Goal: Task Accomplishment & Management: Use online tool/utility

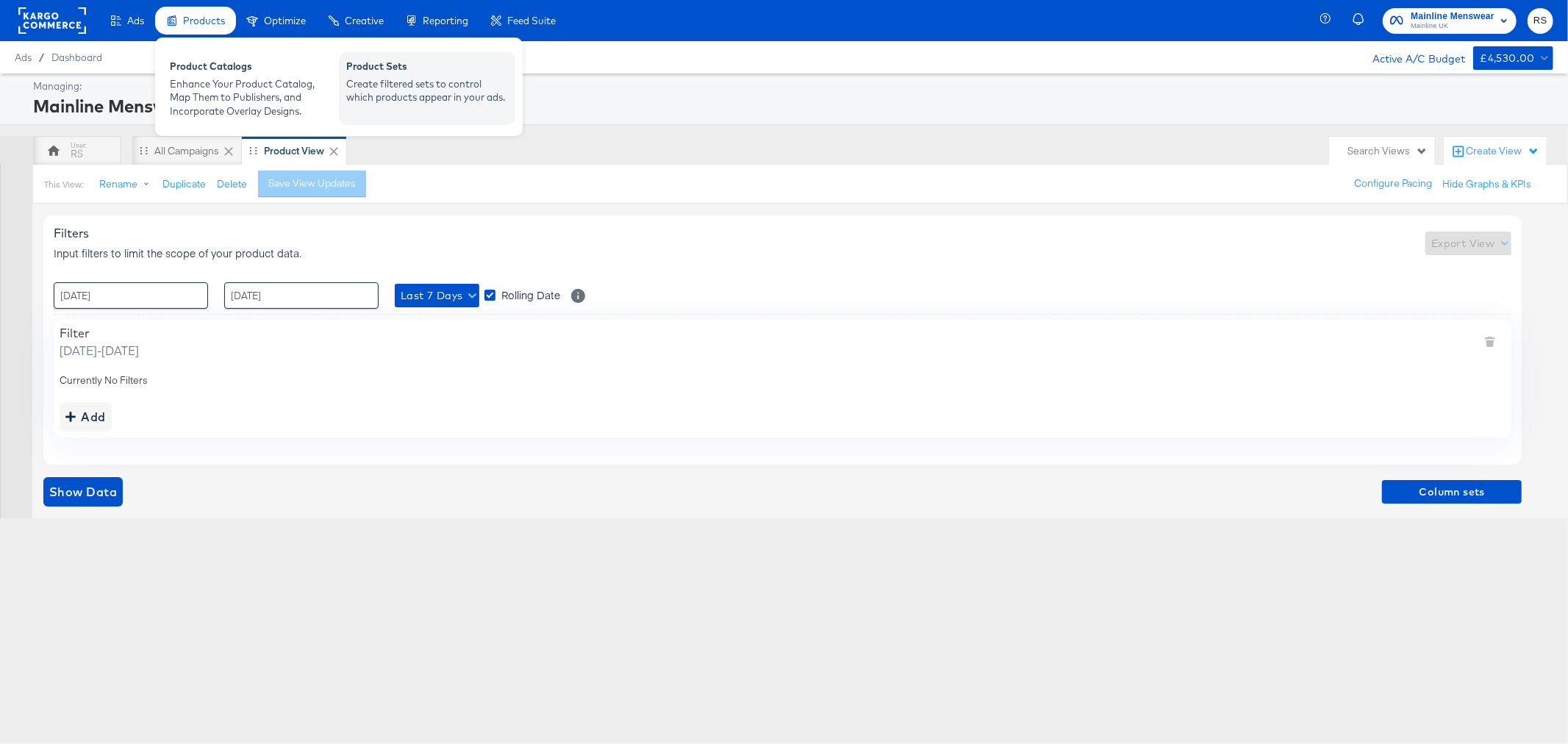
click at [399, 81] on div "Create filtered sets to control which products appear in your ads." at bounding box center [427, 91] width 162 height 27
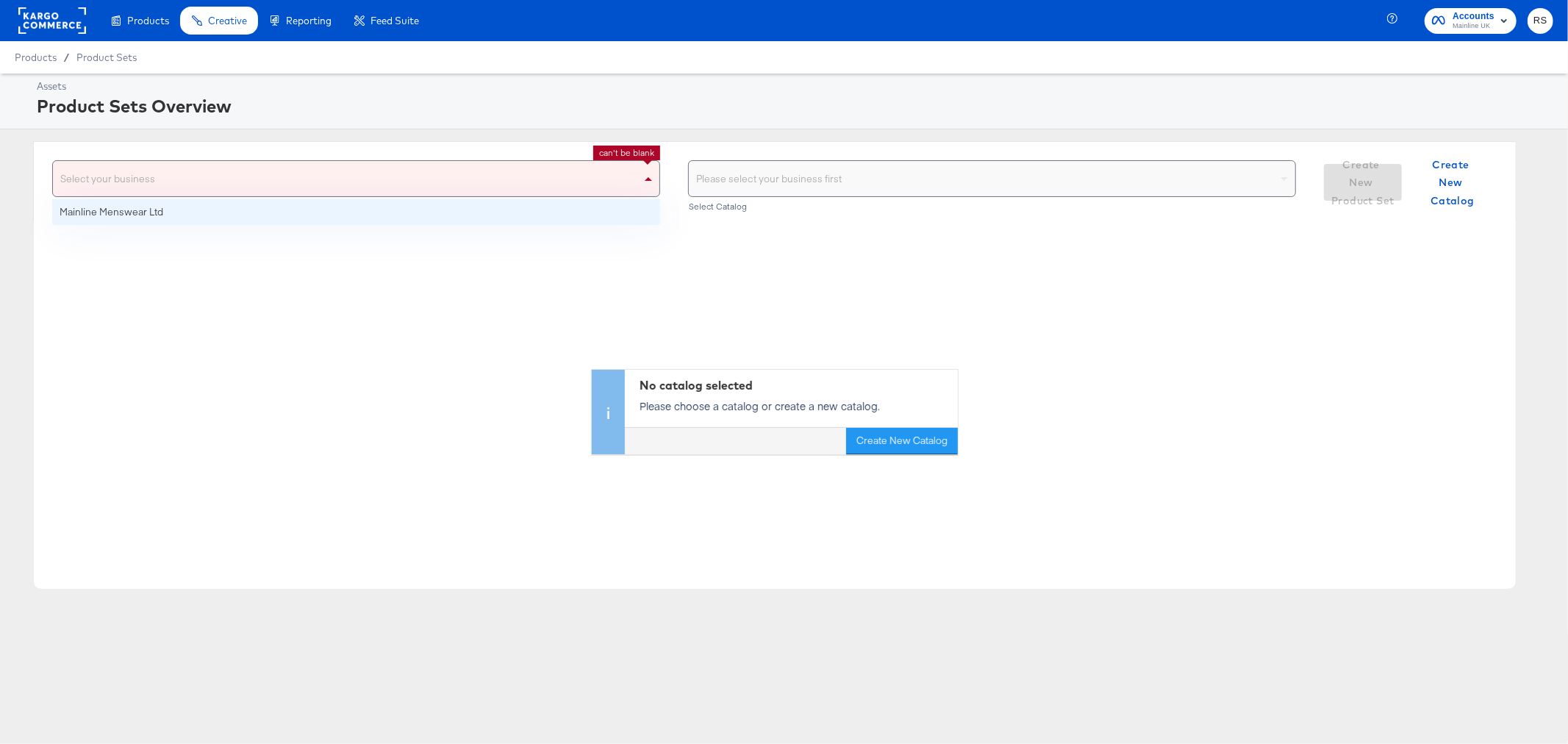
click at [376, 177] on div "Select your business" at bounding box center [356, 179] width 606 height 35
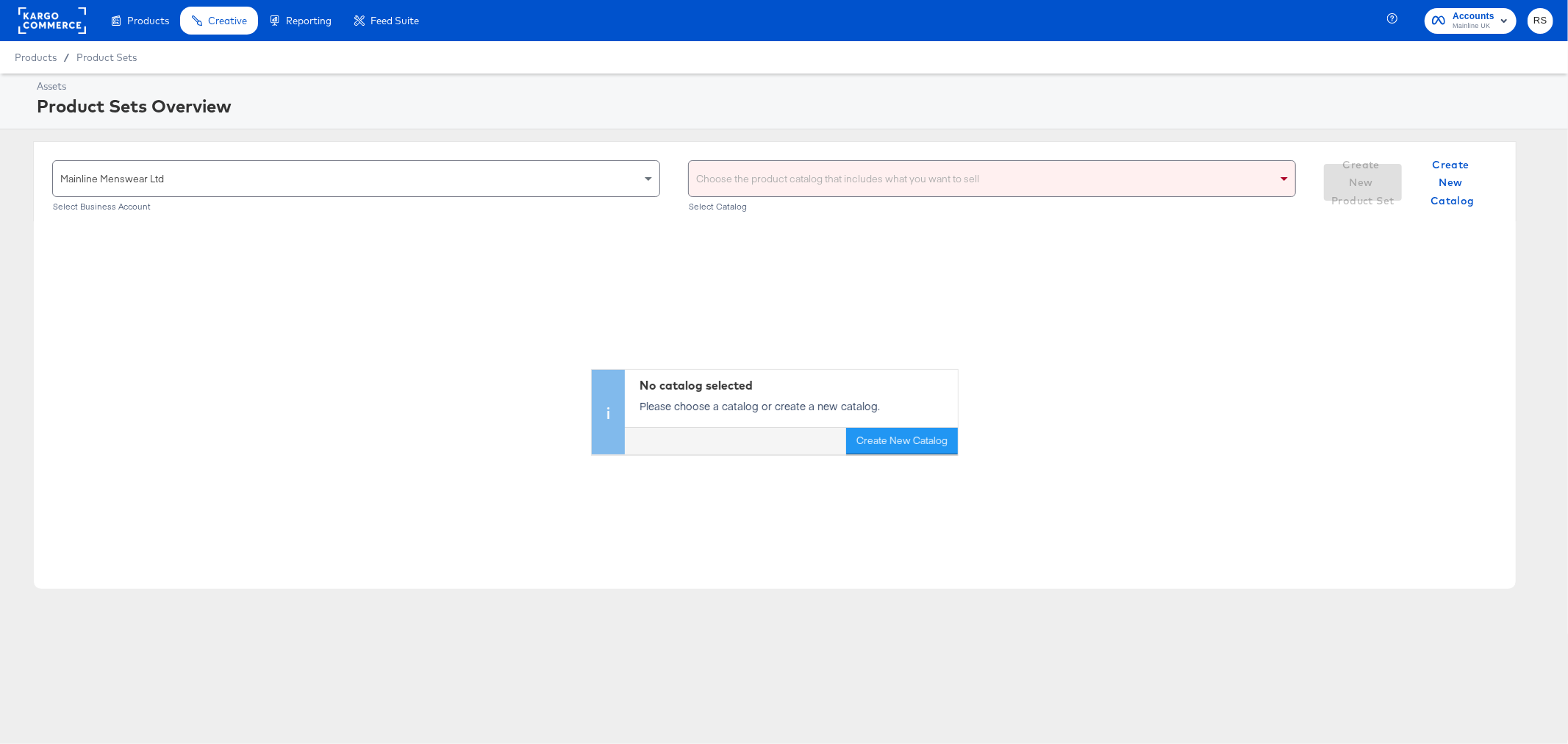
click at [800, 187] on div "Choose the product catalog that includes what you want to sell" at bounding box center [992, 179] width 606 height 35
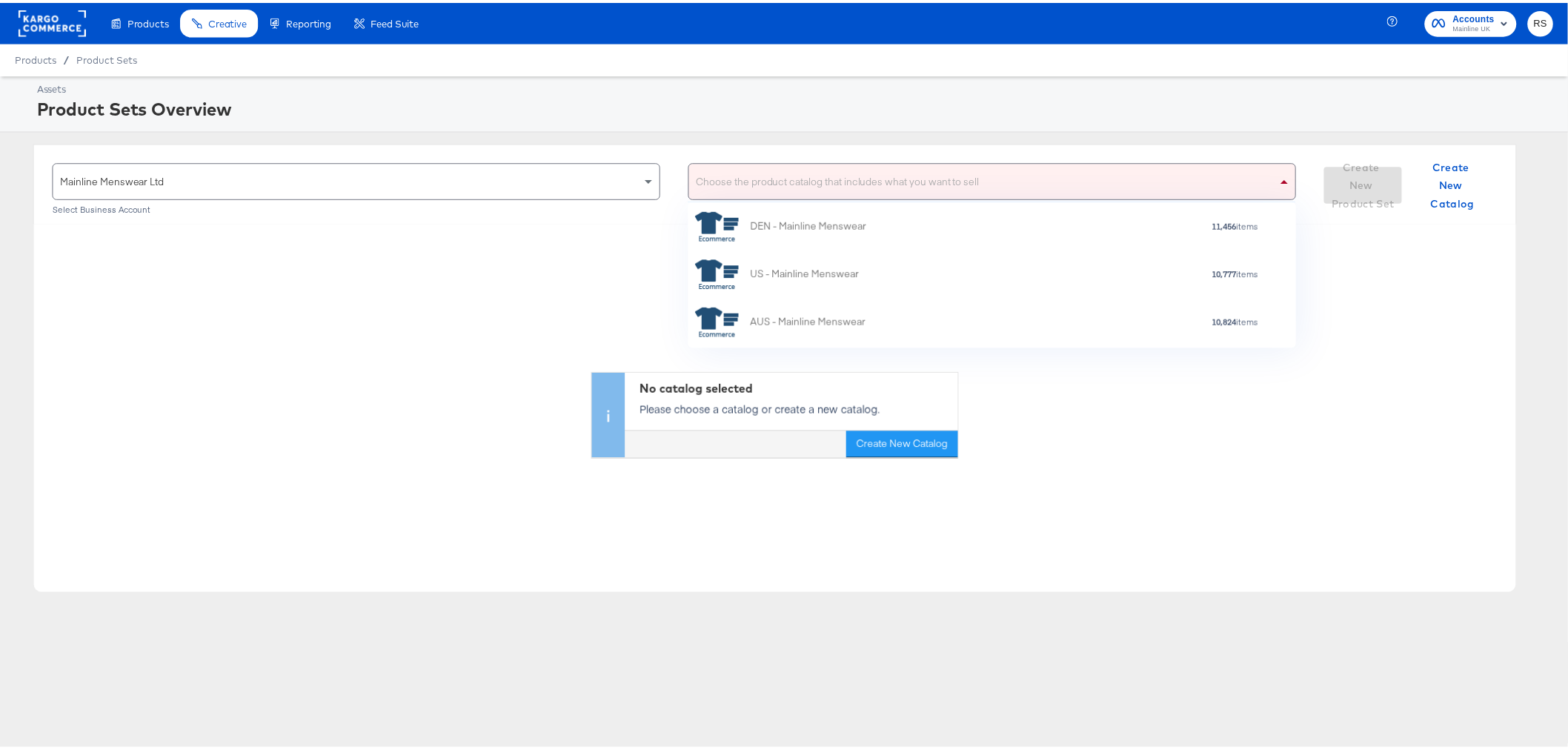
scroll to position [238, 0]
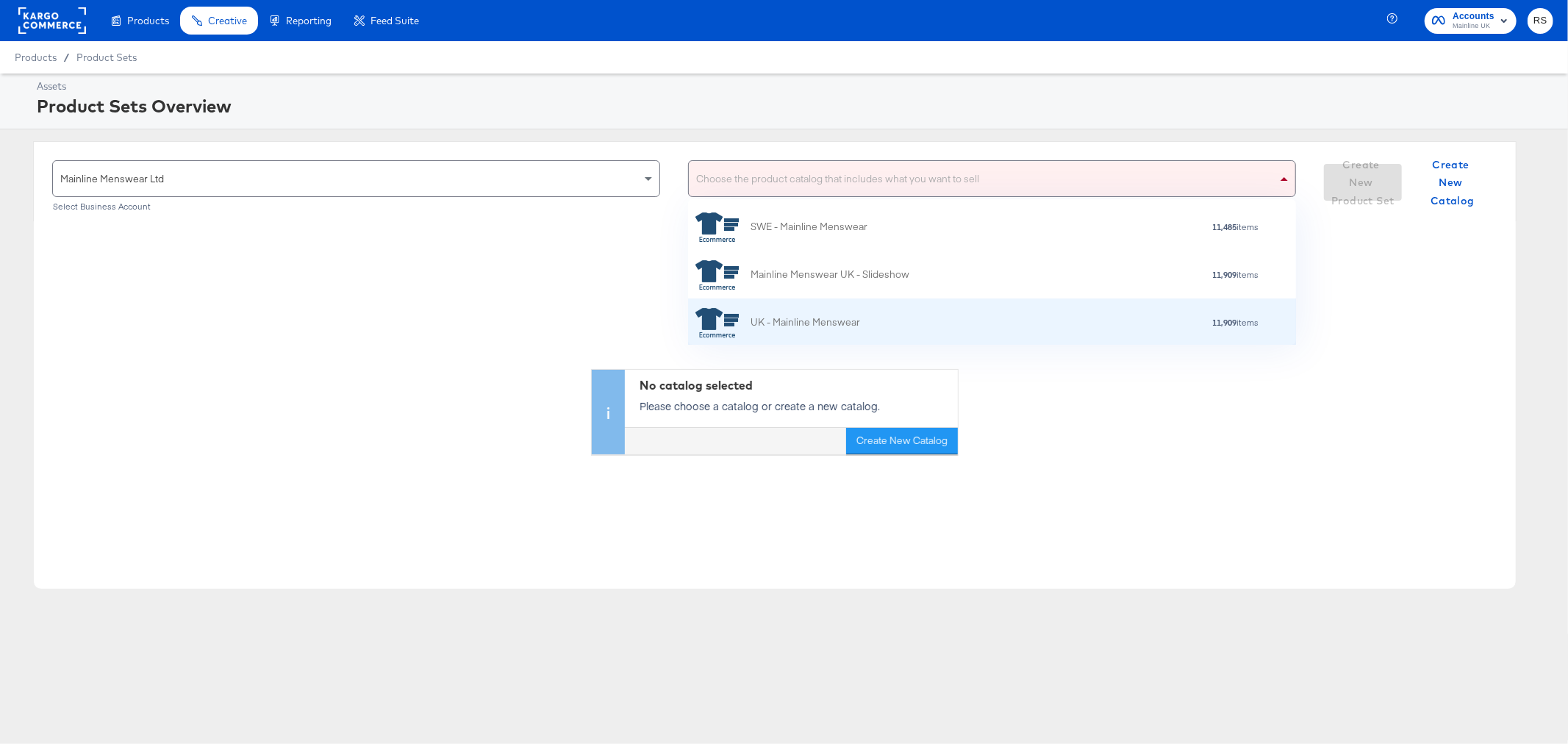
click at [836, 314] on div "UK - Mainline Menswear" at bounding box center [778, 323] width 165 height 30
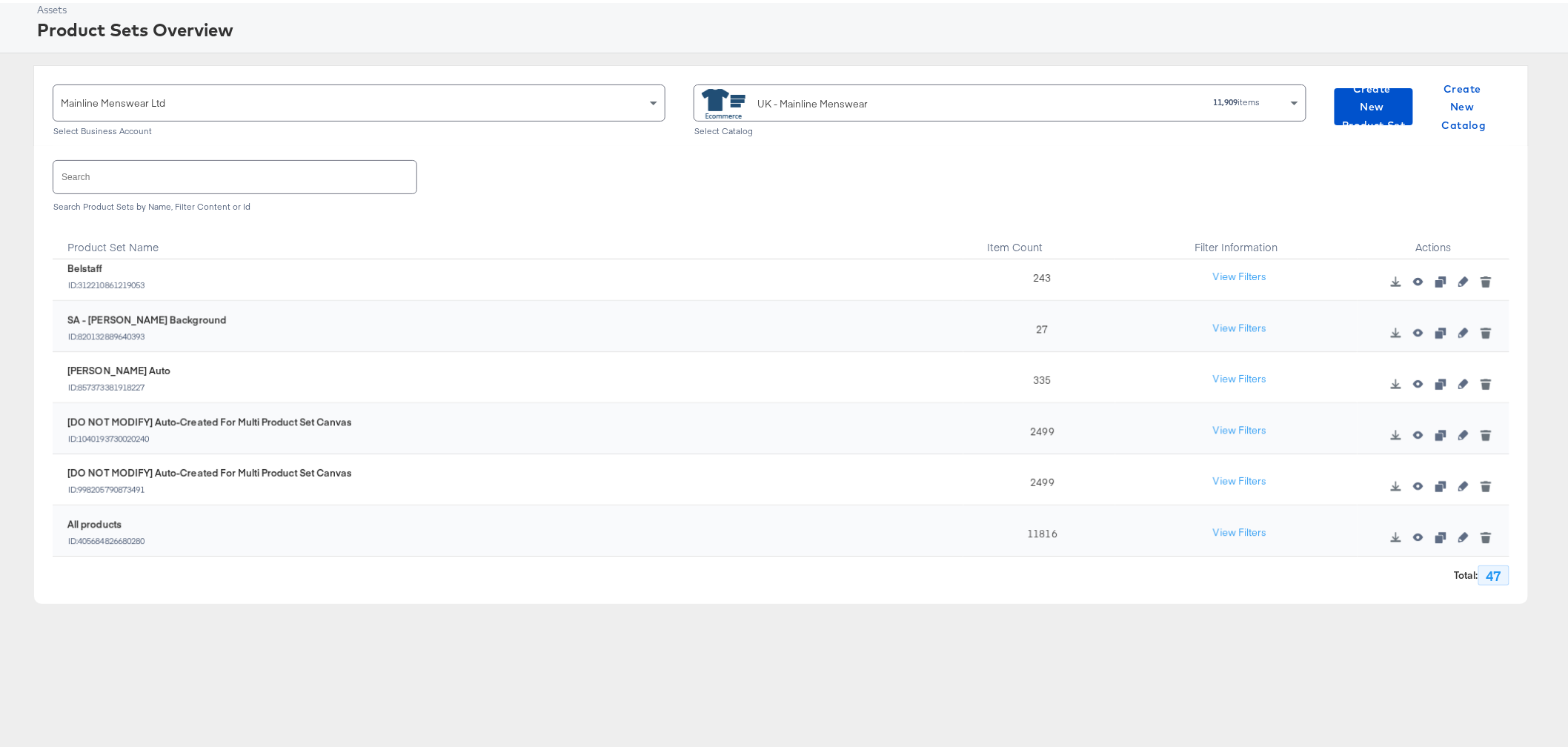
scroll to position [83, 0]
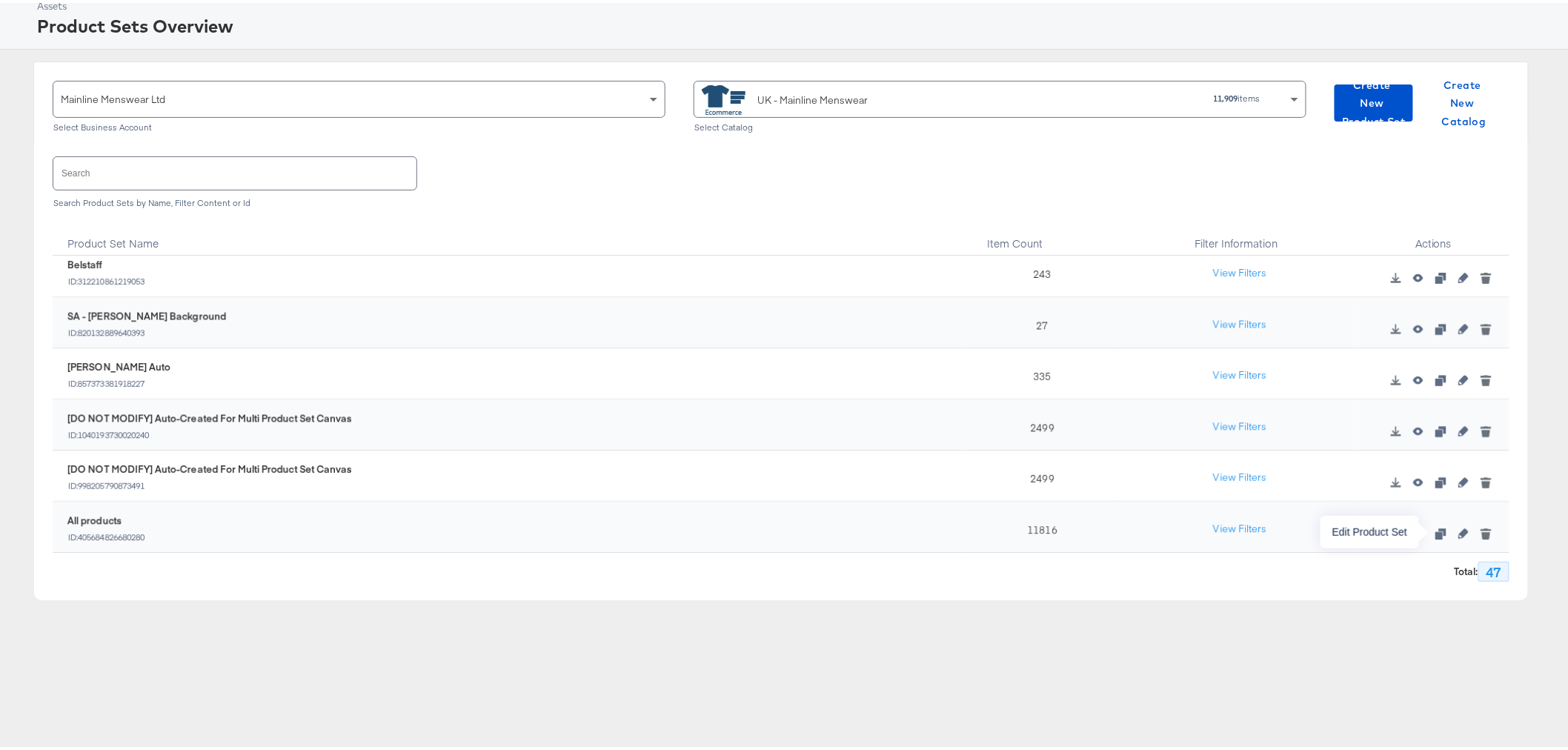
click at [1459, 534] on icon "button" at bounding box center [1464, 531] width 10 height 10
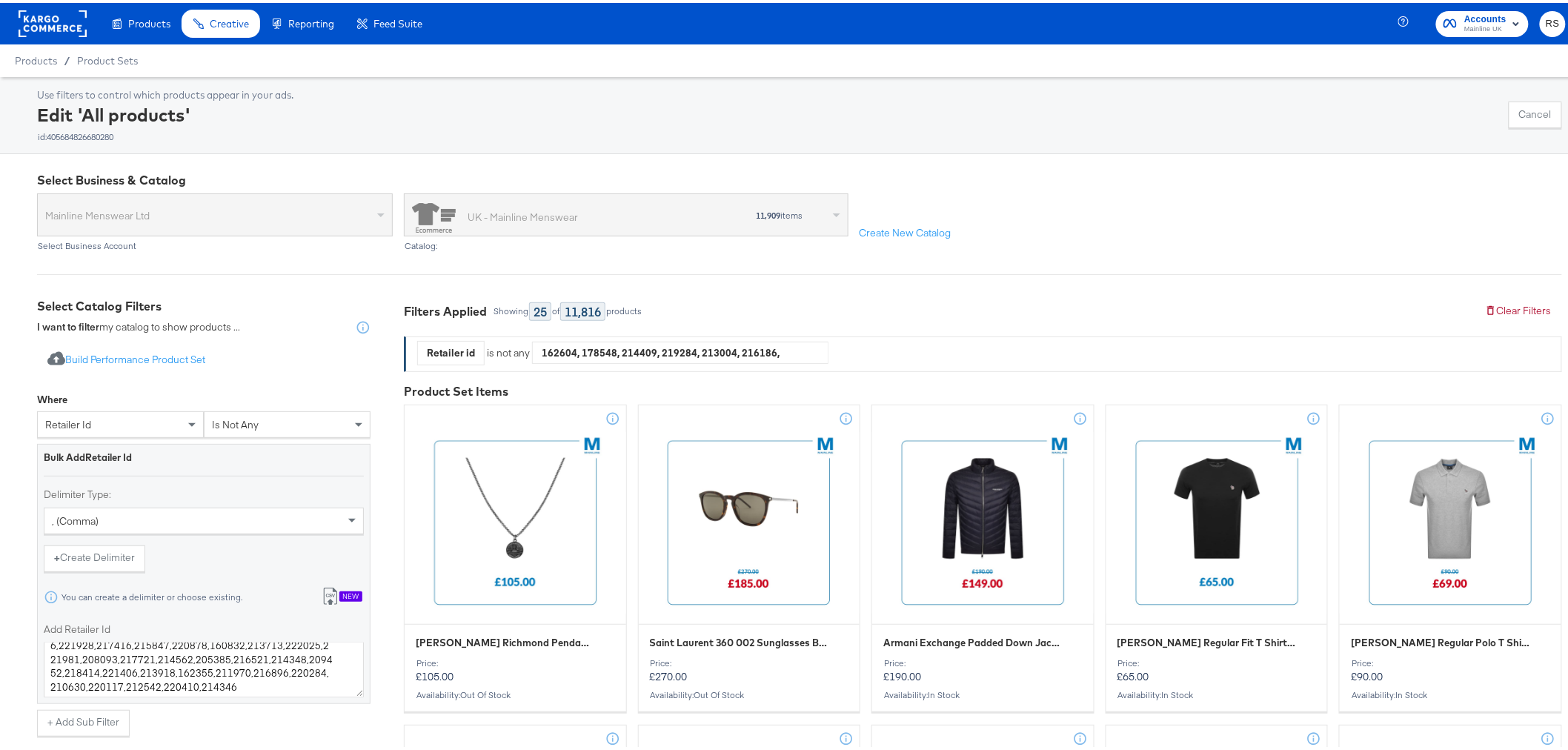
scroll to position [165, 0]
click at [202, 687] on textarea "162604,178548,214409,219284,213004,216186,216182,217154,212974,213518,220880,21…" at bounding box center [204, 667] width 320 height 55
paste textarea "221743, 220424, 220806, 209508, 220448, 220807, 197897, 222141, 158017, 221984,…"
click at [54, 661] on textarea "Add Retailer Id" at bounding box center [204, 667] width 320 height 55
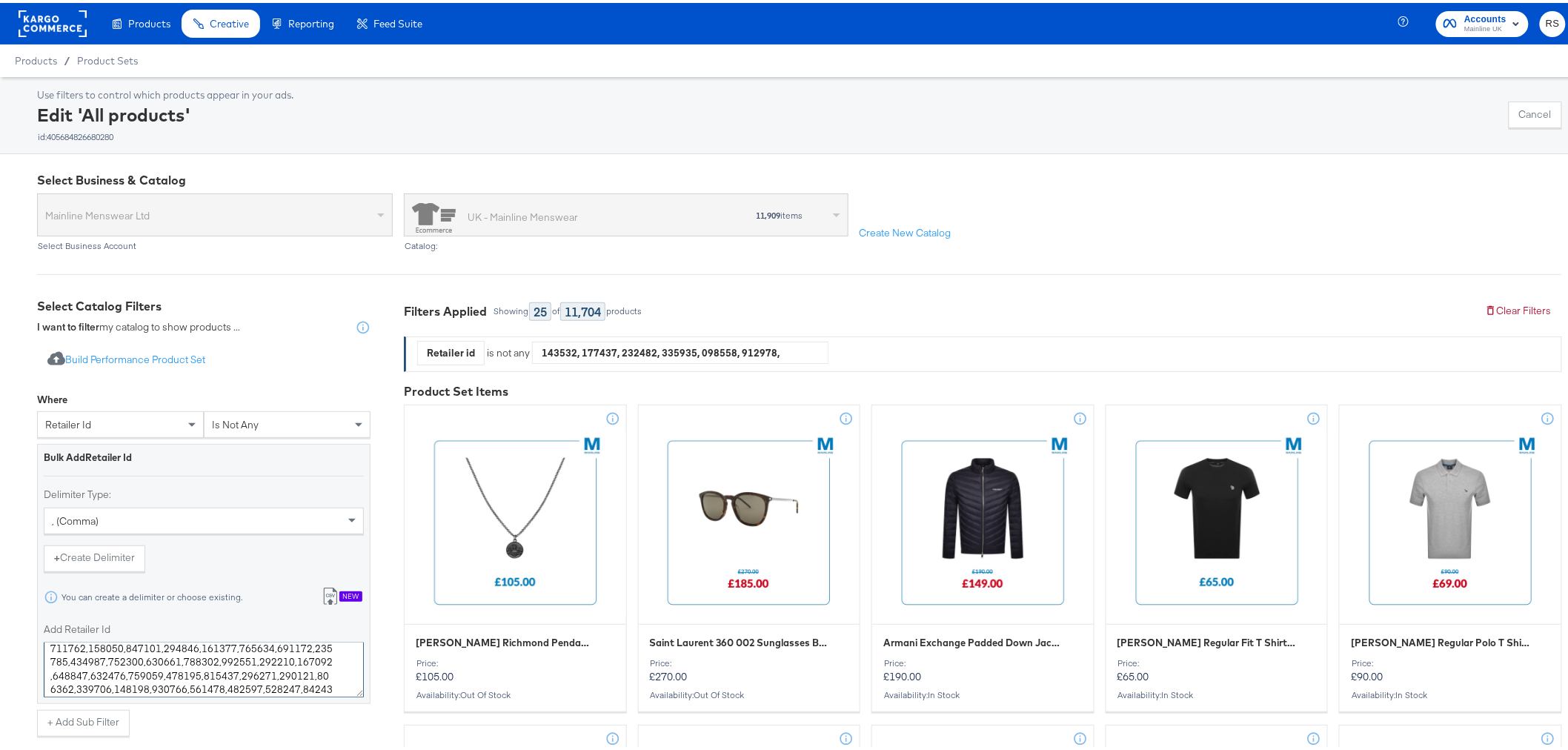
scroll to position [380, 0]
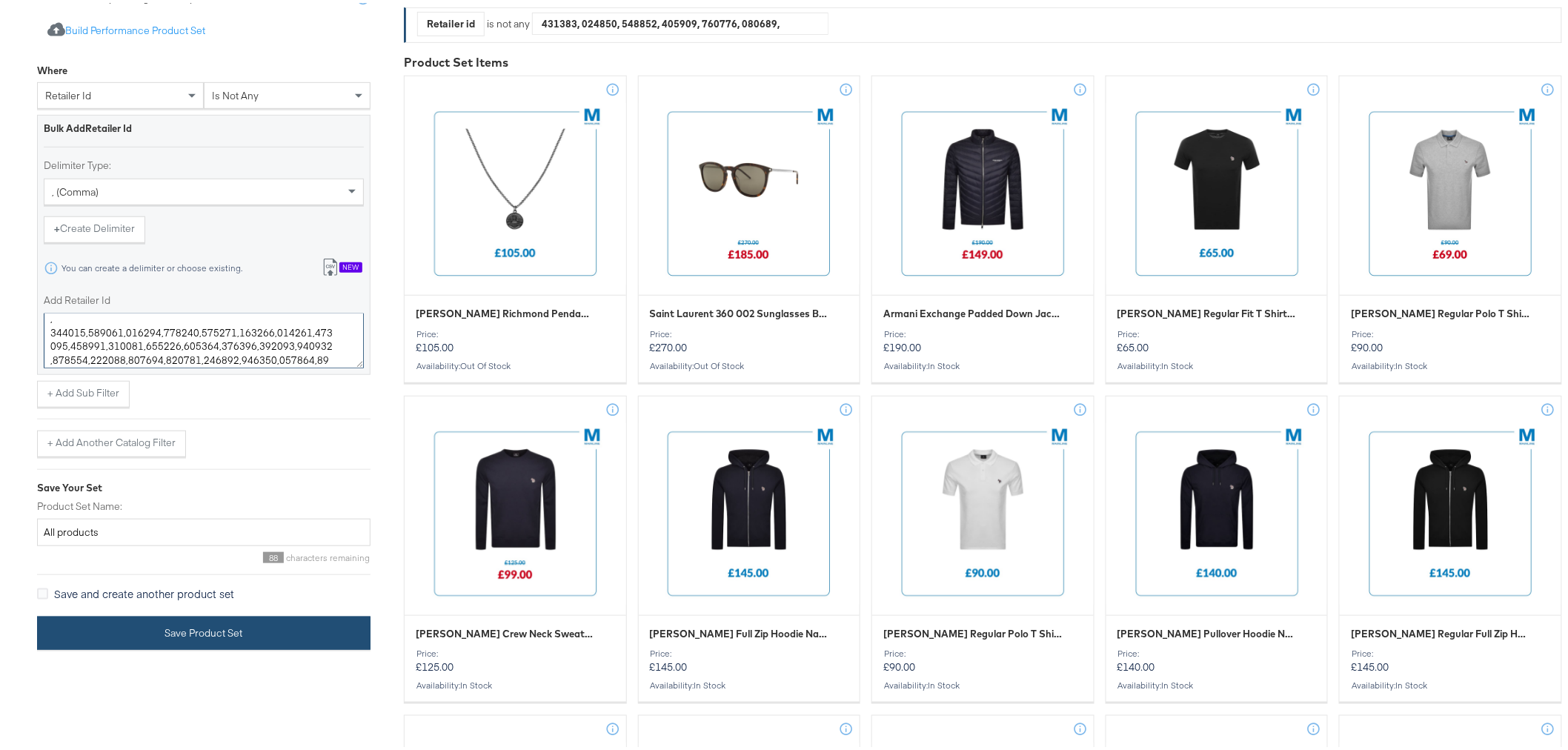
type textarea "162604,178548,214409,219284,213004,216186,216182,217154,212974,213518,220880,21…"
click at [168, 640] on button "Save Product Set" at bounding box center [204, 630] width 334 height 34
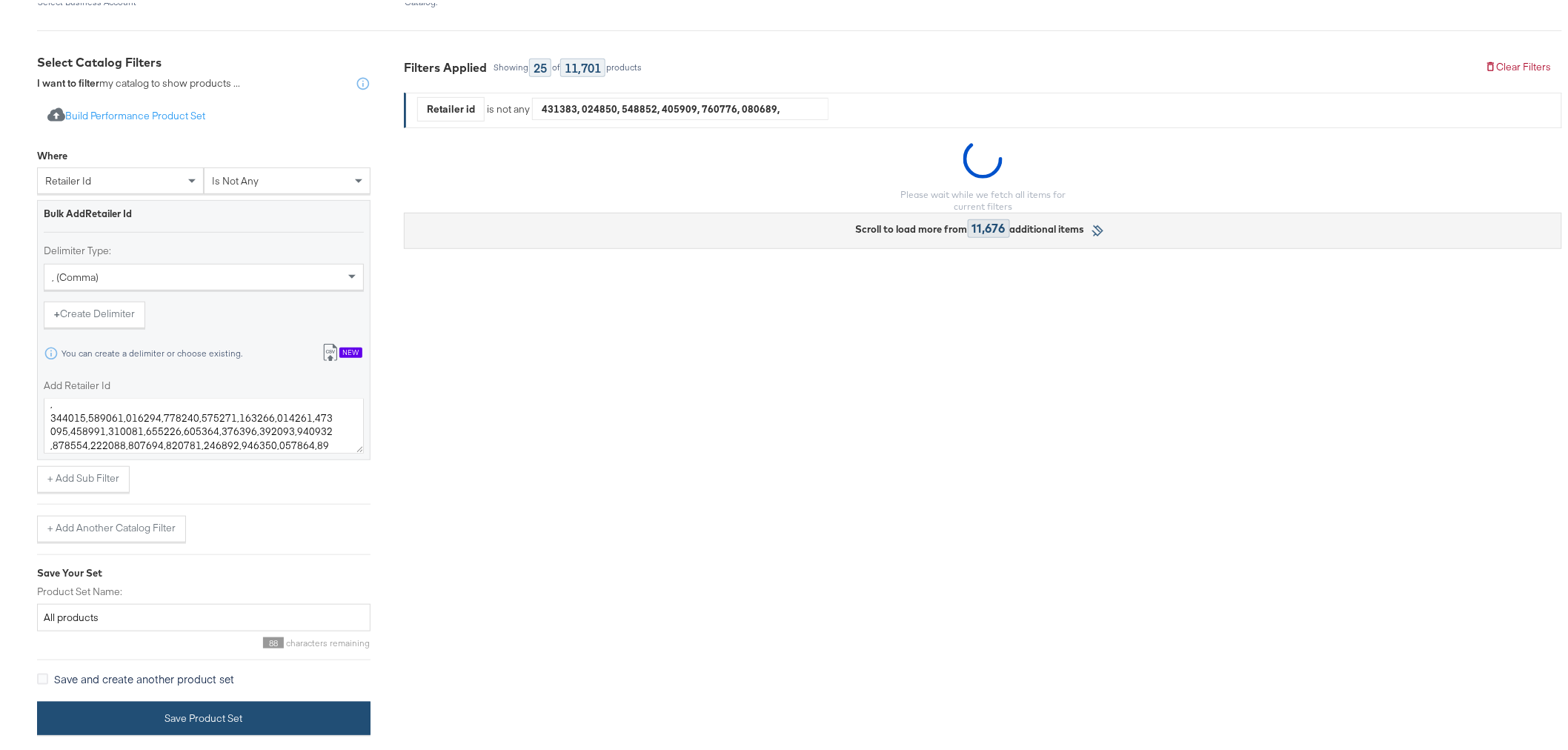
scroll to position [329, 0]
